Goal: Transaction & Acquisition: Purchase product/service

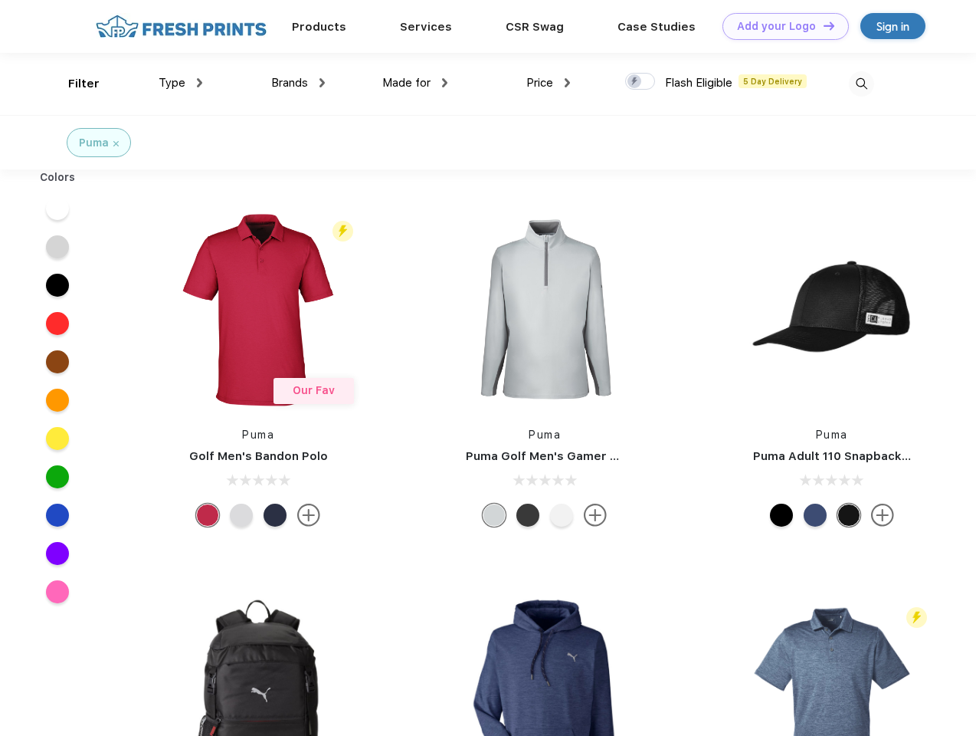
click at [780, 26] on link "Add your Logo Design Tool" at bounding box center [786, 26] width 126 height 27
click at [0, 0] on div "Design Tool" at bounding box center [0, 0] width 0 height 0
click at [822, 25] on link "Add your Logo Design Tool" at bounding box center [786, 26] width 126 height 27
click at [74, 84] on div "Filter" at bounding box center [83, 84] width 31 height 18
click at [181, 83] on span "Type" at bounding box center [172, 83] width 27 height 14
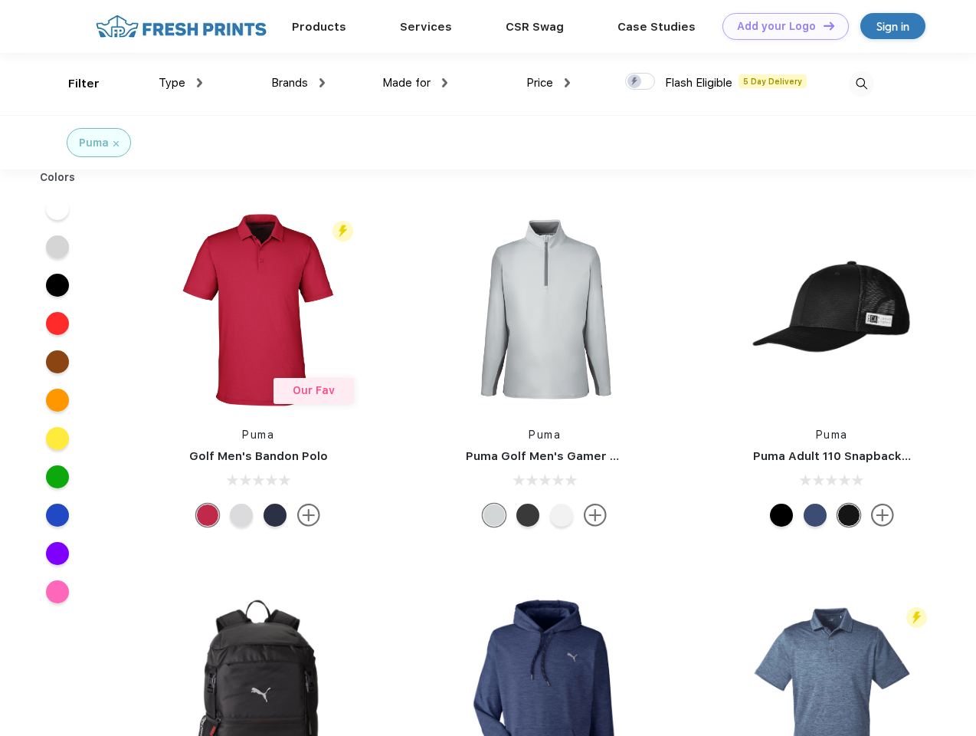
click at [298, 83] on span "Brands" at bounding box center [289, 83] width 37 height 14
click at [415, 83] on span "Made for" at bounding box center [406, 83] width 48 height 14
click at [549, 83] on span "Price" at bounding box center [539, 83] width 27 height 14
click at [641, 82] on div at bounding box center [640, 81] width 30 height 17
click at [635, 82] on input "checkbox" at bounding box center [630, 77] width 10 height 10
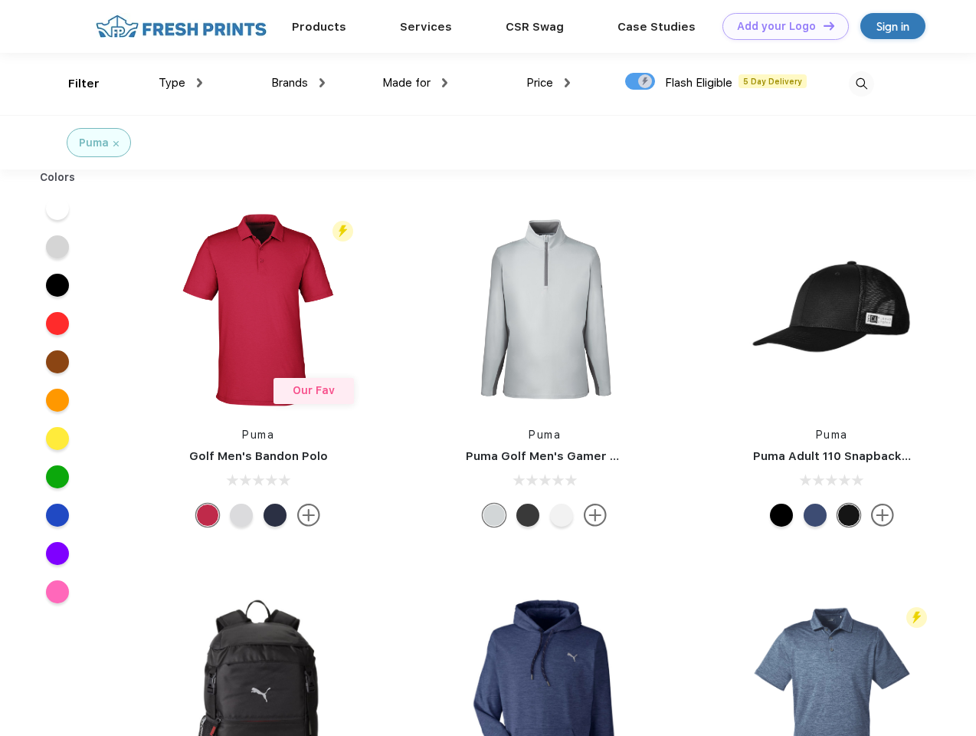
click at [861, 84] on img at bounding box center [861, 83] width 25 height 25
